Goal: Task Accomplishment & Management: Use online tool/utility

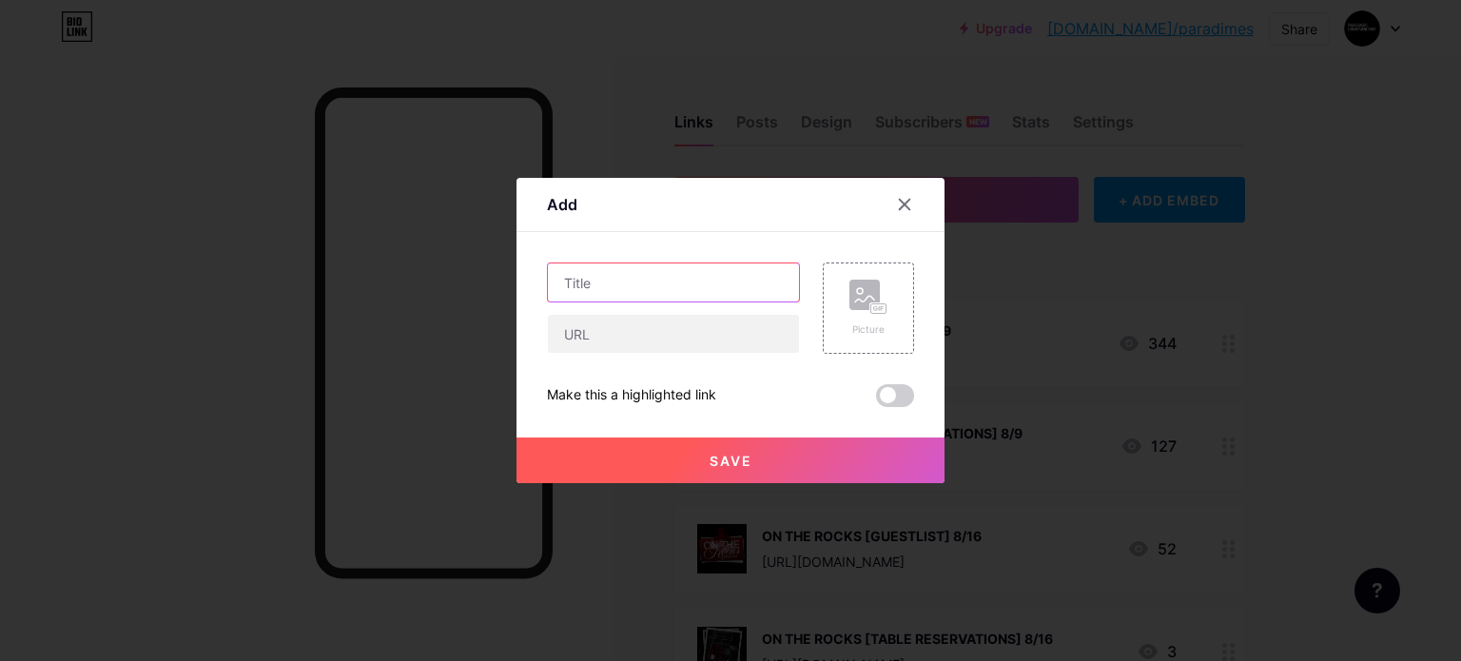
click at [669, 281] on input "text" at bounding box center [673, 282] width 251 height 38
type input "TRAPHOUSE [GUESTLIST] 8/20"
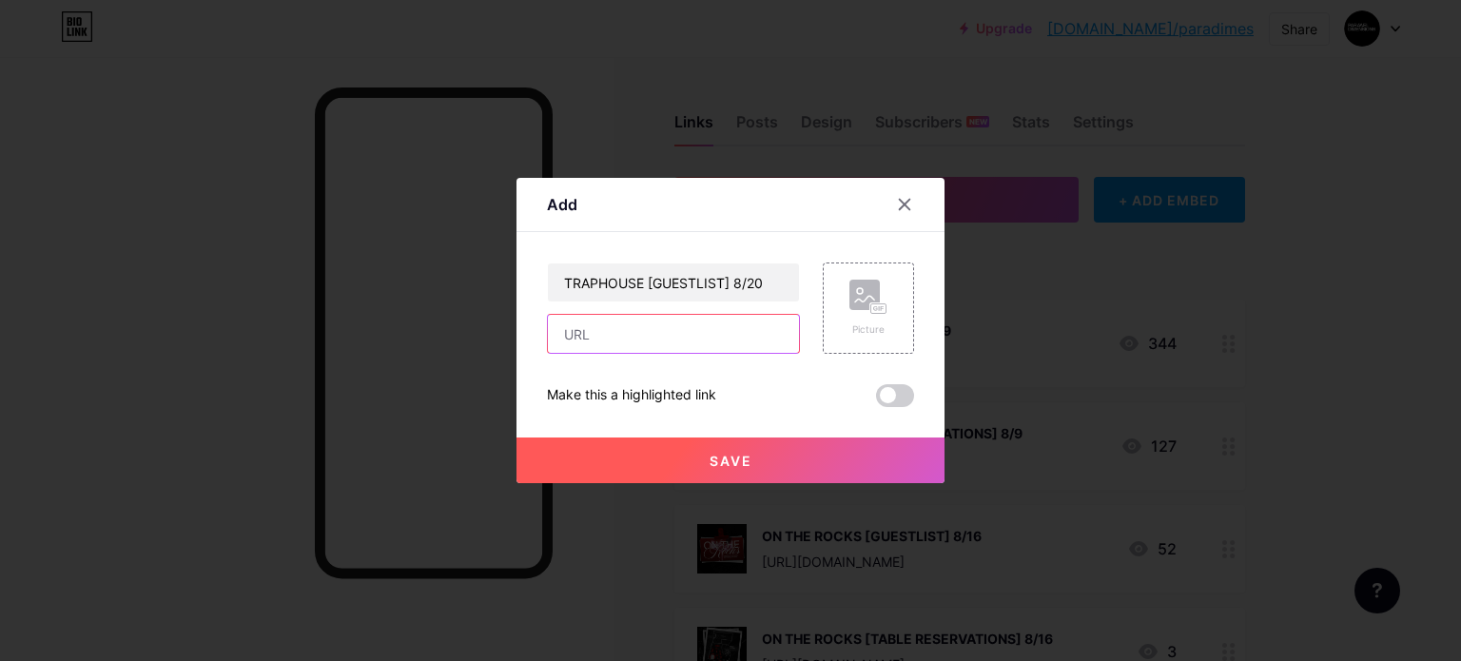
click at [641, 339] on input "text" at bounding box center [673, 334] width 251 height 38
paste input "[URL][DOMAIN_NAME]"
type input "[URL][DOMAIN_NAME]"
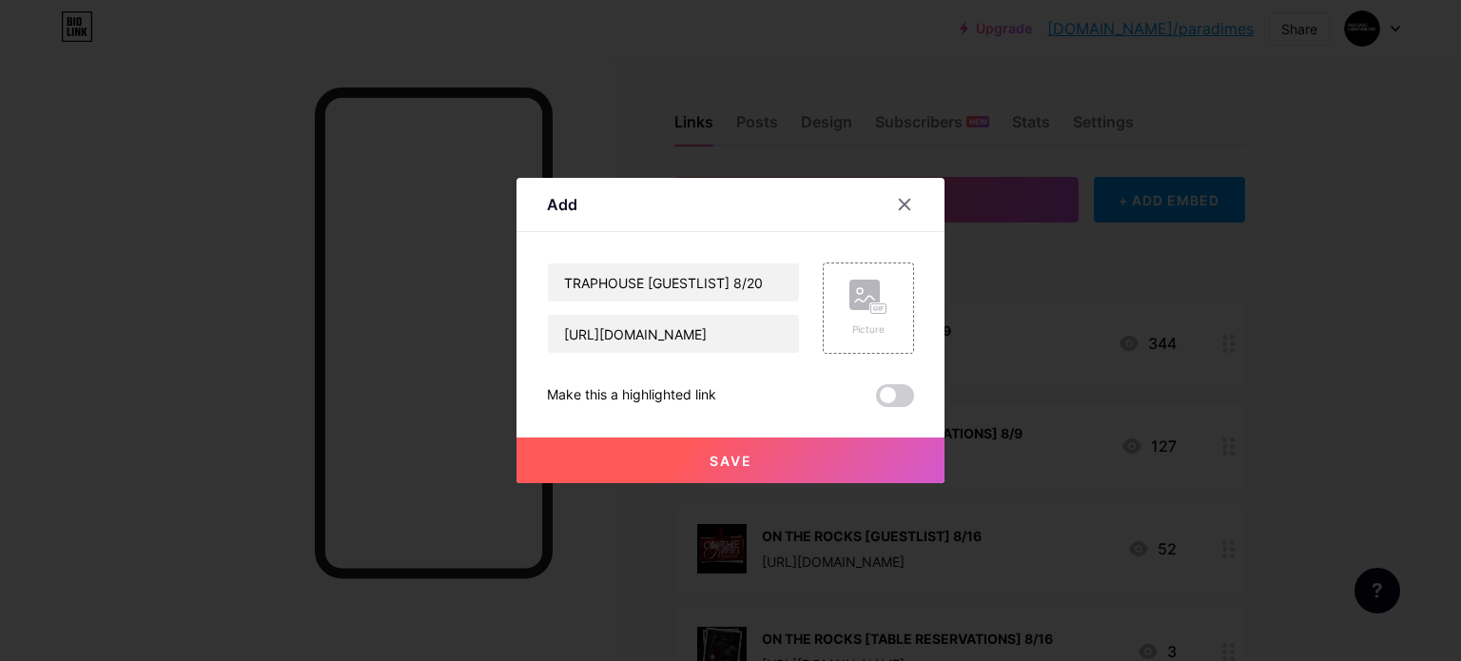
click at [756, 448] on button "Save" at bounding box center [730, 460] width 428 height 46
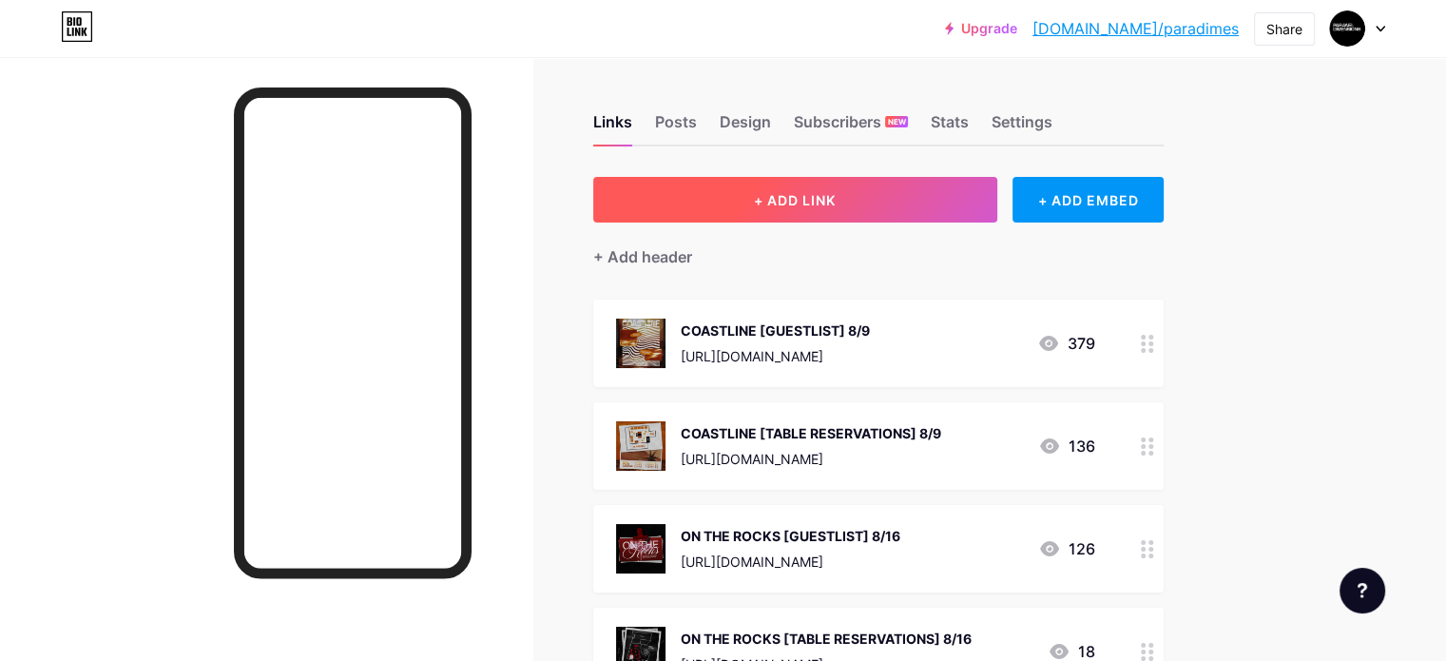
click at [907, 184] on button "+ ADD LINK" at bounding box center [795, 200] width 404 height 46
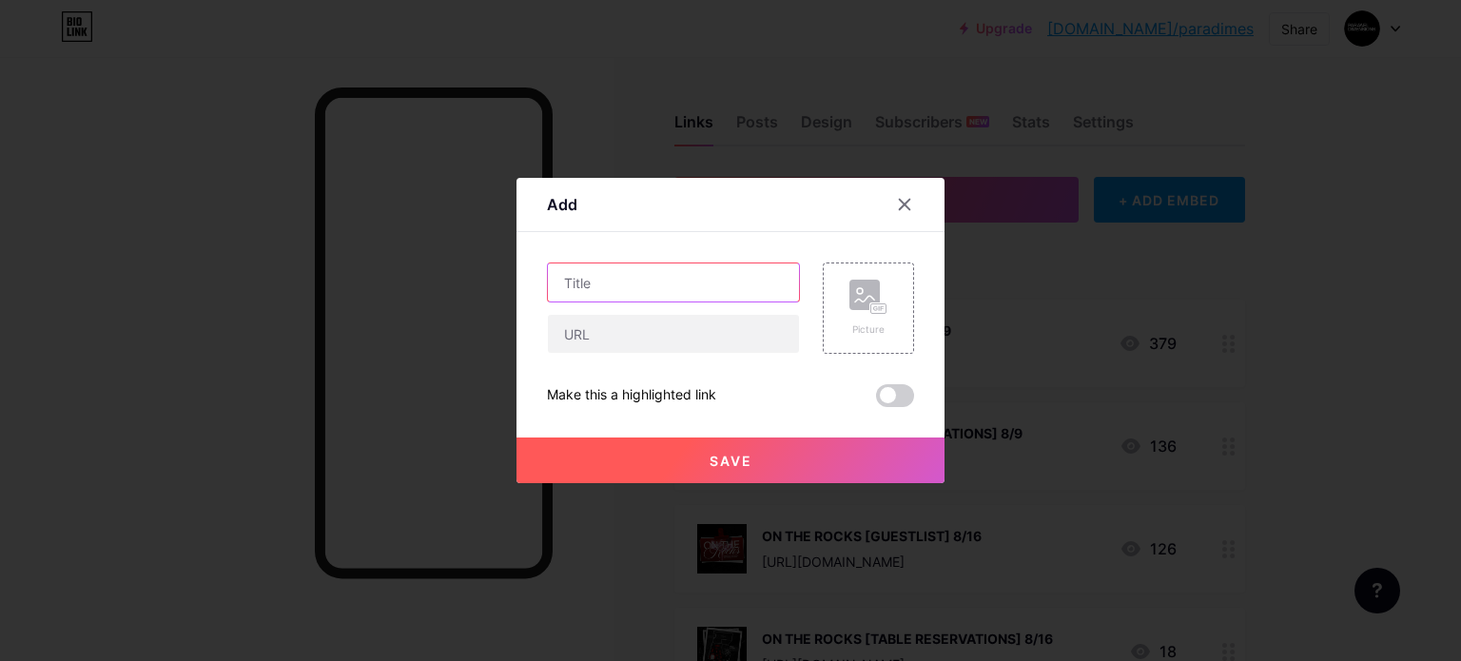
click at [703, 288] on input "text" at bounding box center [673, 282] width 251 height 38
click at [632, 284] on input "TRAPHOUSE TABLE RESERVATIONS]" at bounding box center [673, 282] width 251 height 38
drag, startPoint x: 772, startPoint y: 280, endPoint x: 810, endPoint y: 287, distance: 38.8
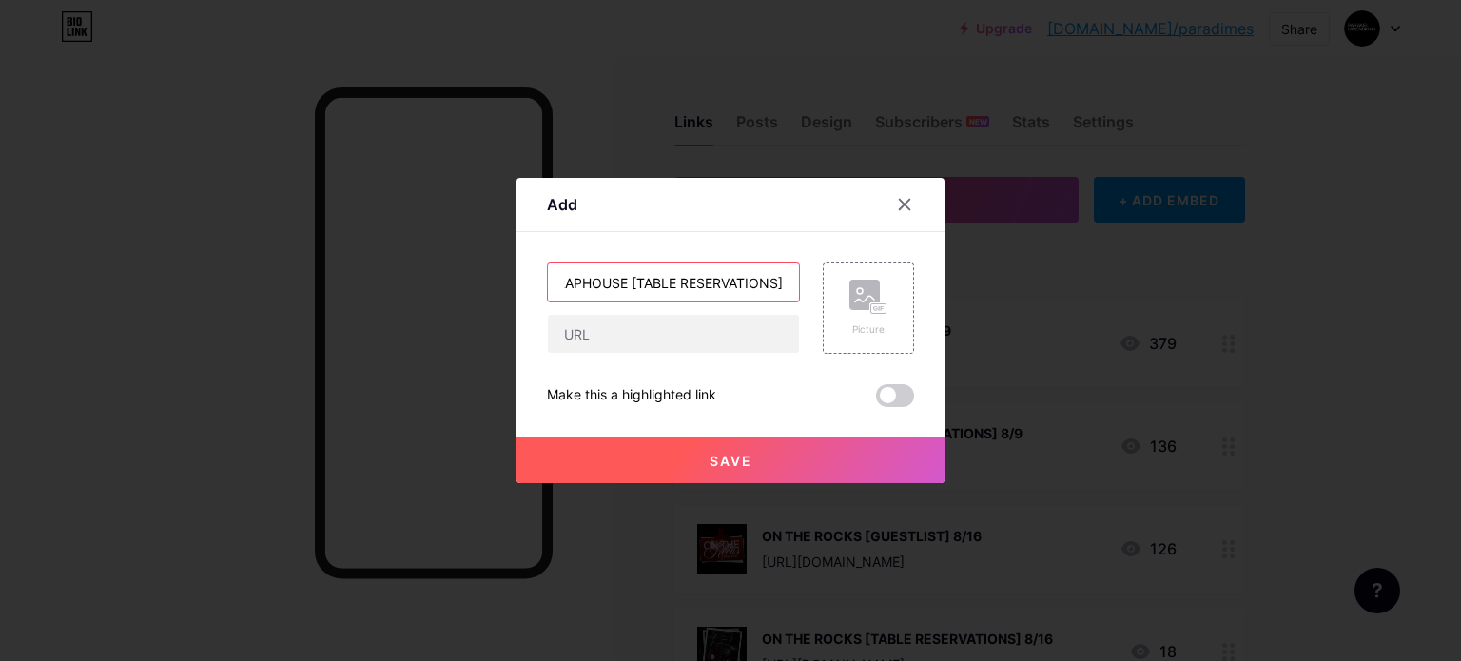
click at [810, 287] on div "TRAPHOUSE [TABLE RESERVATIONS] Picture" at bounding box center [730, 307] width 367 height 91
click at [783, 284] on input "TRAPHOUSE [TABLE RESERVATIONS]" at bounding box center [673, 282] width 251 height 38
type input "TRAPHOUSE [TABLE RESERVATIONS] 8/20"
click at [681, 319] on input "text" at bounding box center [673, 334] width 251 height 38
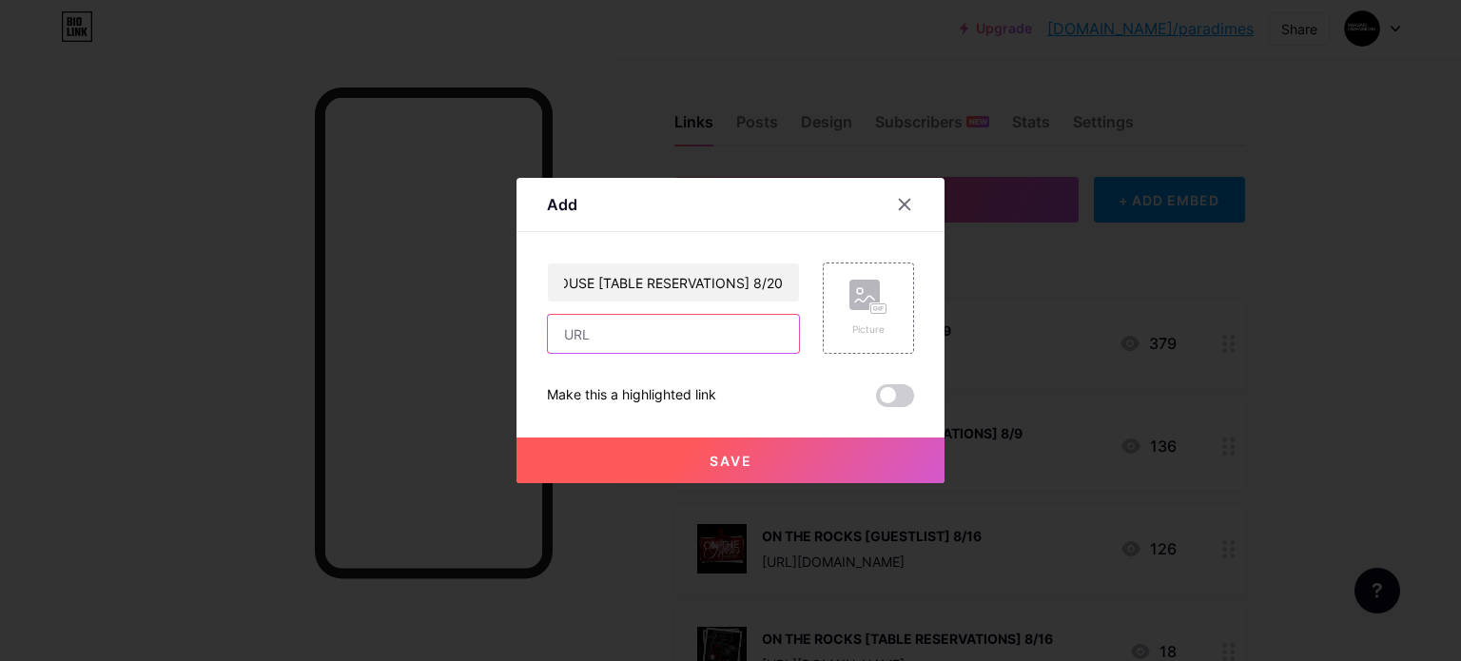
scroll to position [0, 0]
paste input "[URL][DOMAIN_NAME]"
type input "[URL][DOMAIN_NAME]"
click at [742, 440] on button "Save" at bounding box center [730, 460] width 428 height 46
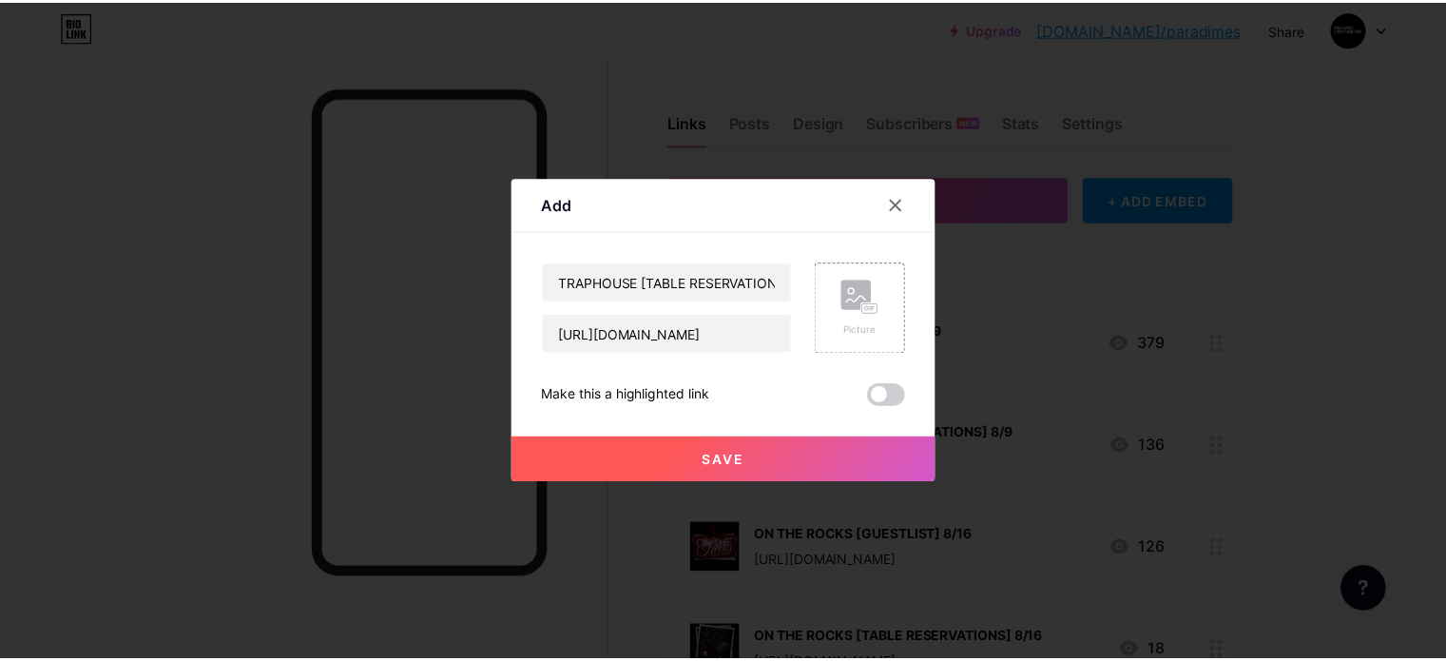
scroll to position [0, 0]
